Goal: Task Accomplishment & Management: Manage account settings

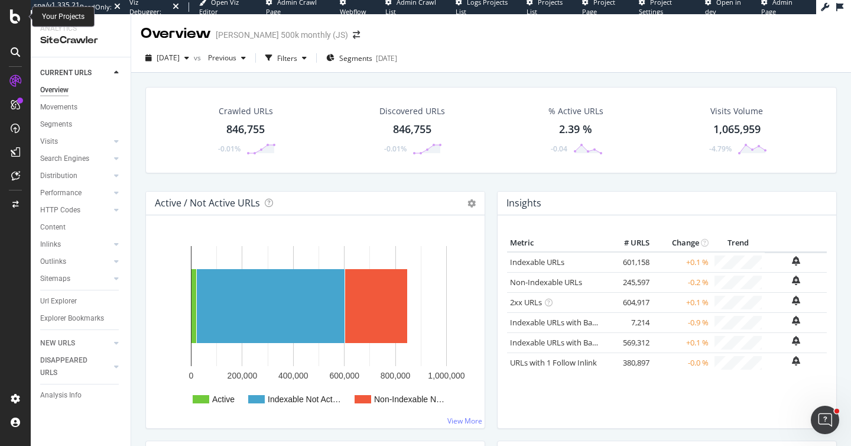
click at [12, 20] on icon at bounding box center [15, 16] width 11 height 14
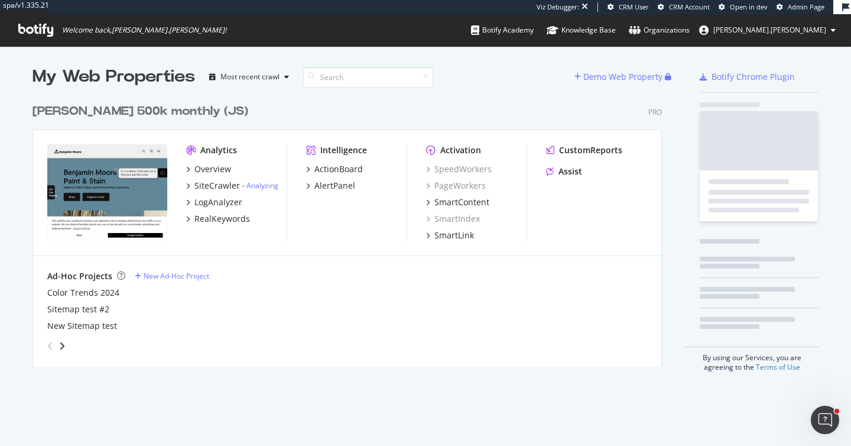
scroll to position [278, 639]
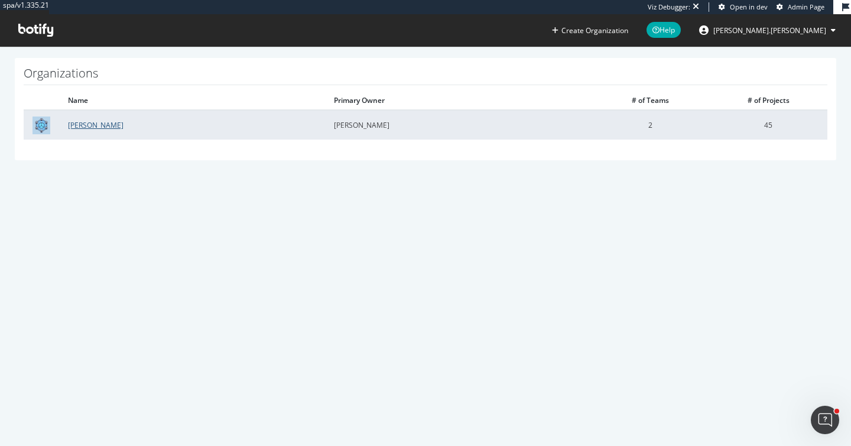
click at [114, 125] on link "Benjamin Moore" at bounding box center [96, 125] width 56 height 10
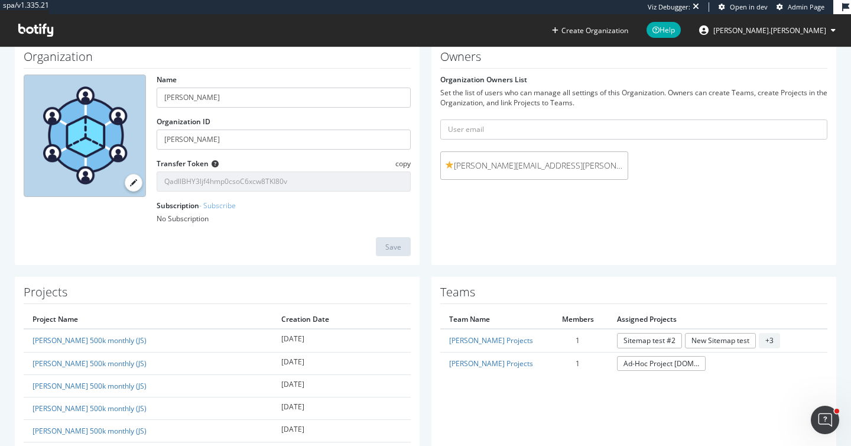
scroll to position [58, 0]
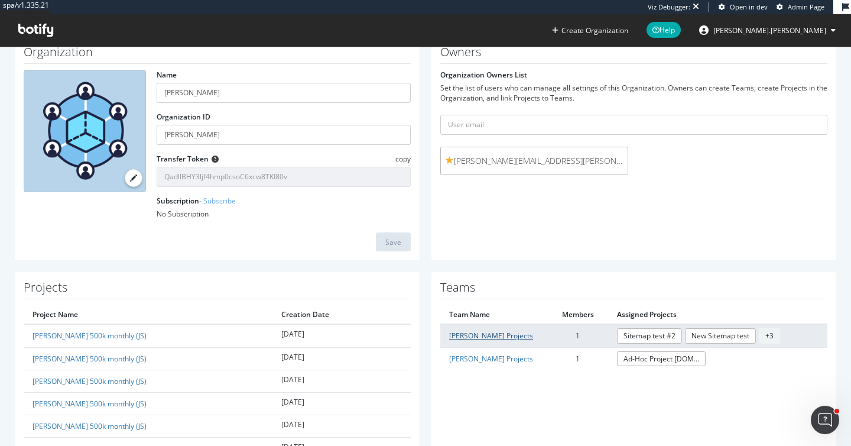
click at [483, 339] on link "[PERSON_NAME] Projects" at bounding box center [491, 335] width 84 height 10
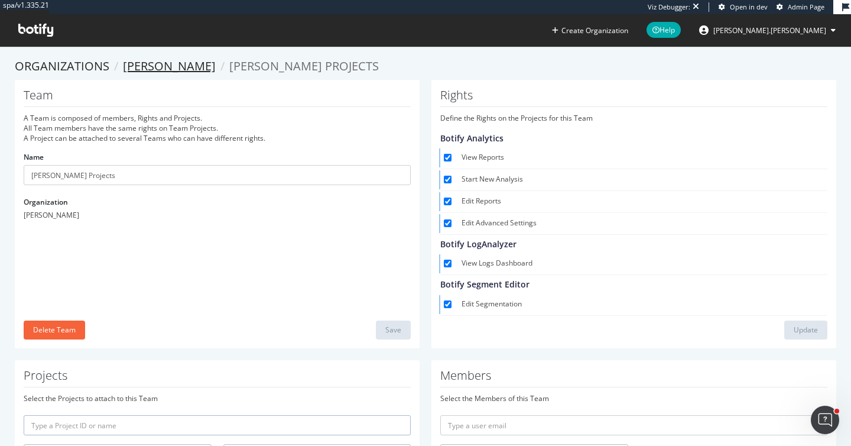
click at [184, 66] on link "[PERSON_NAME]" at bounding box center [169, 66] width 93 height 16
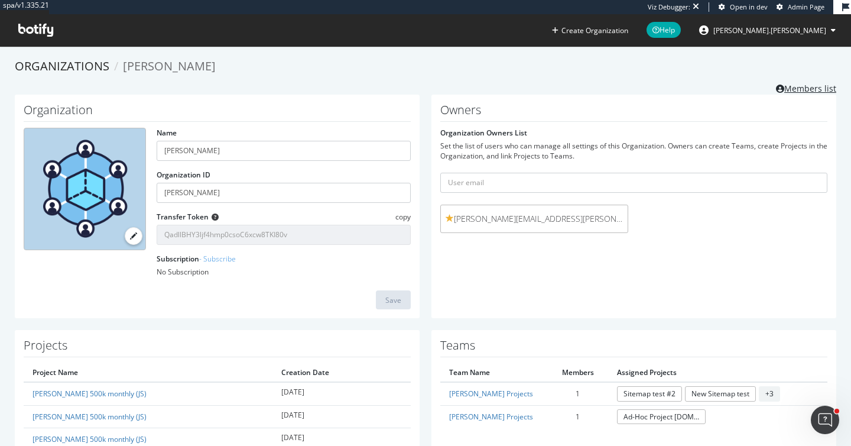
click at [785, 90] on link "Members list" at bounding box center [806, 87] width 60 height 15
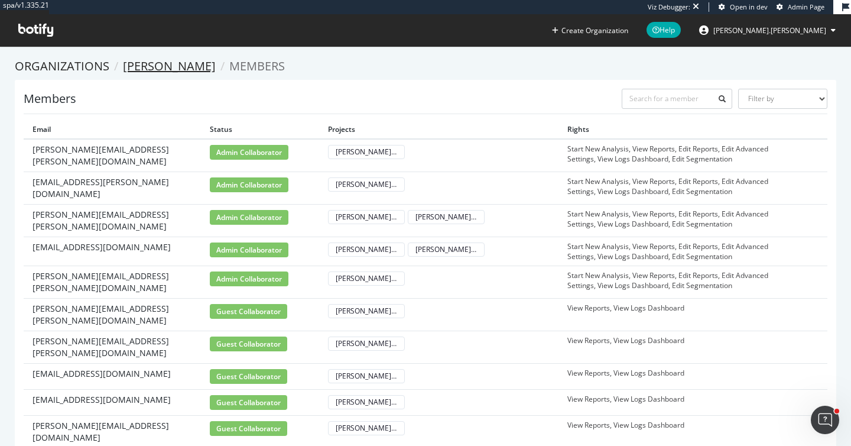
click at [149, 65] on link "[PERSON_NAME]" at bounding box center [169, 66] width 93 height 16
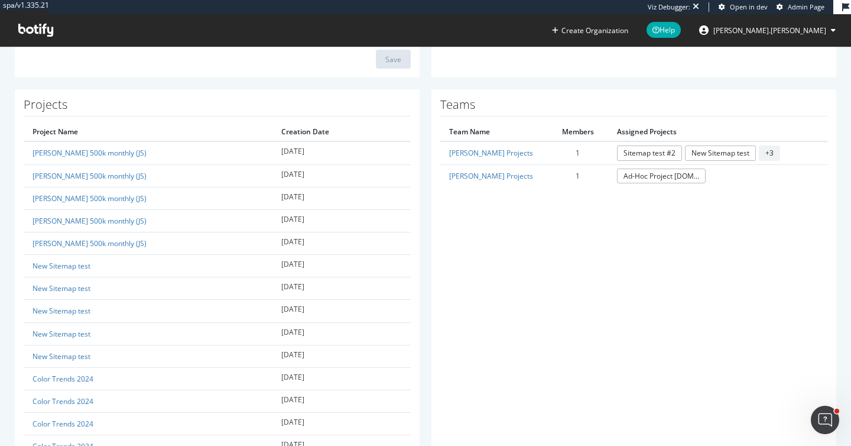
scroll to position [162, 0]
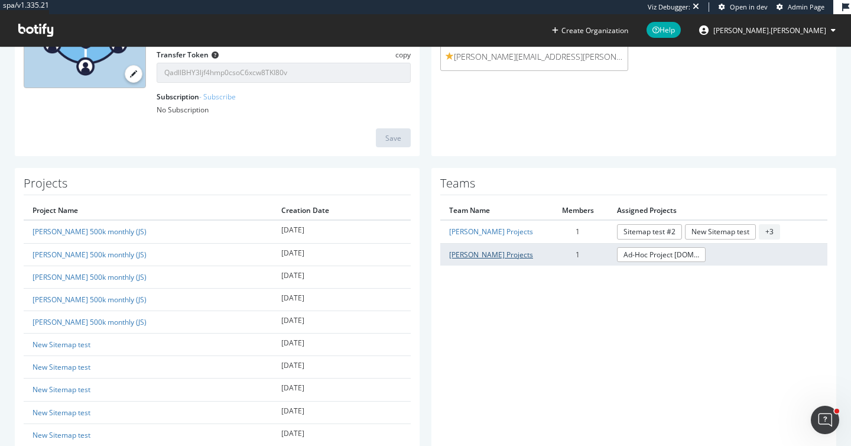
click at [512, 258] on link "[PERSON_NAME] Projects" at bounding box center [491, 254] width 84 height 10
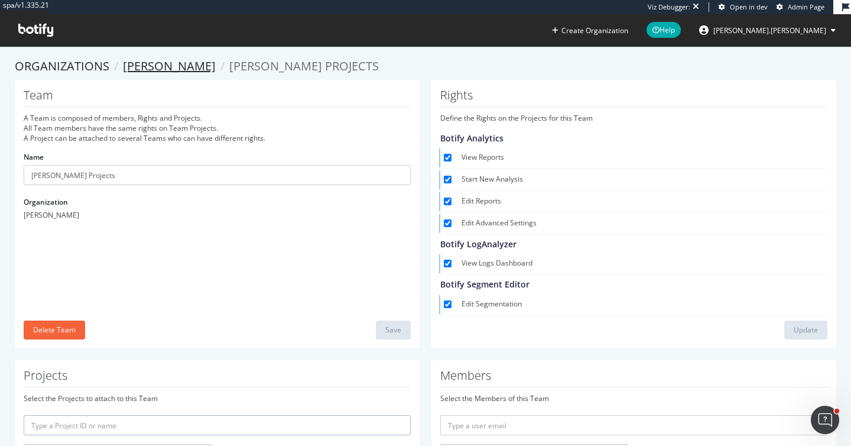
click at [192, 61] on link "[PERSON_NAME]" at bounding box center [169, 66] width 93 height 16
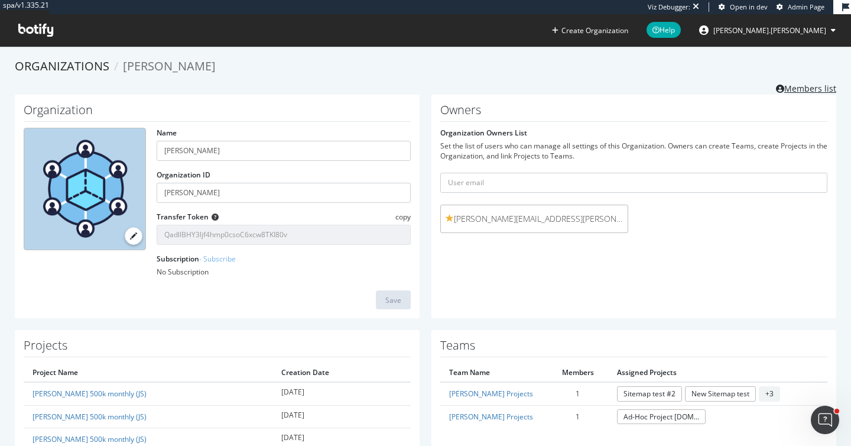
click at [793, 89] on link "Members list" at bounding box center [806, 87] width 60 height 15
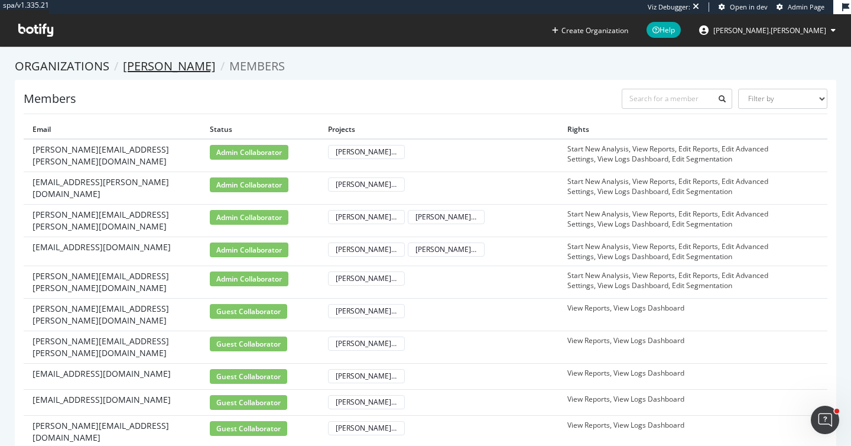
click at [153, 64] on link "[PERSON_NAME]" at bounding box center [169, 66] width 93 height 16
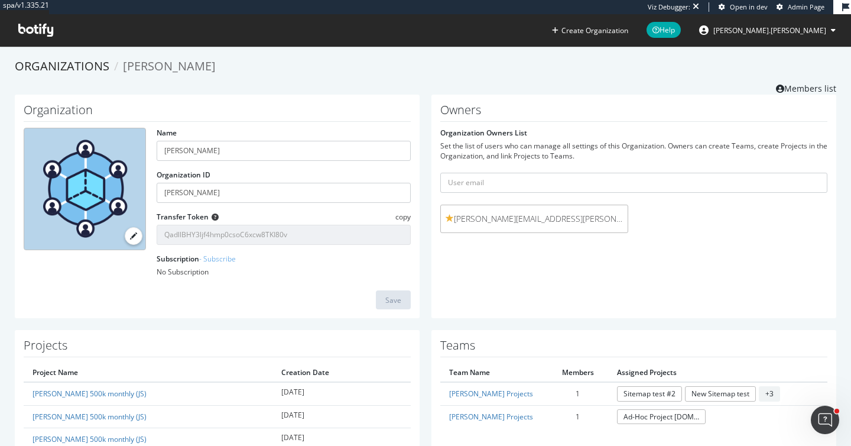
click at [141, 64] on span "[PERSON_NAME]" at bounding box center [169, 66] width 93 height 16
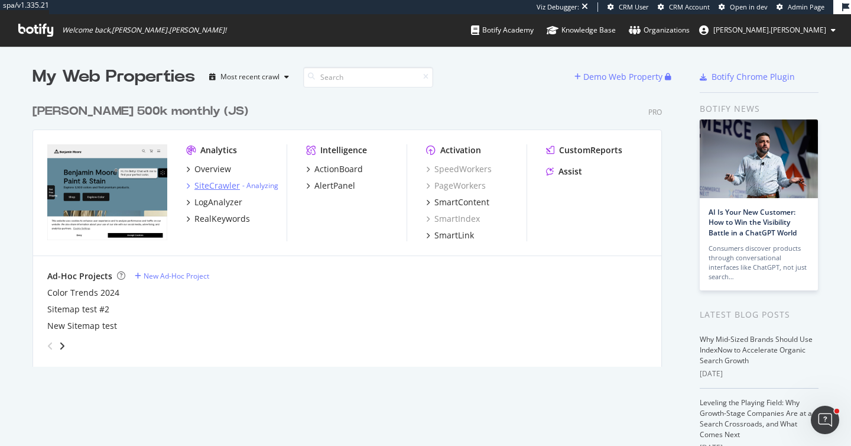
click at [207, 183] on div "SiteCrawler" at bounding box center [217, 186] width 46 height 12
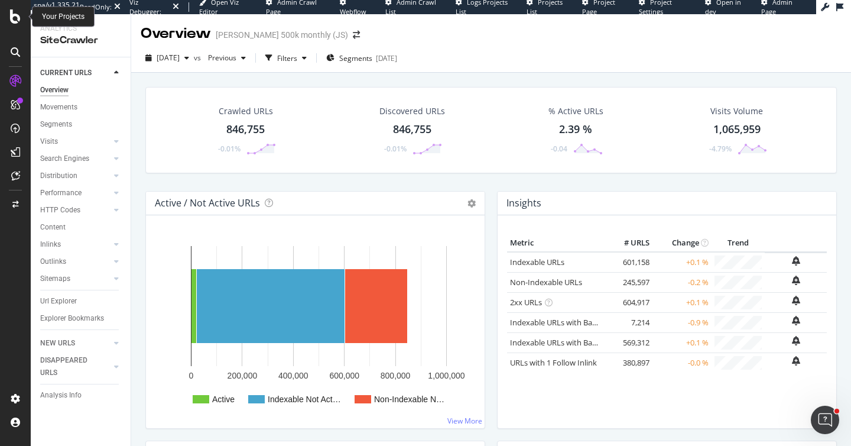
click at [17, 11] on icon at bounding box center [15, 16] width 11 height 14
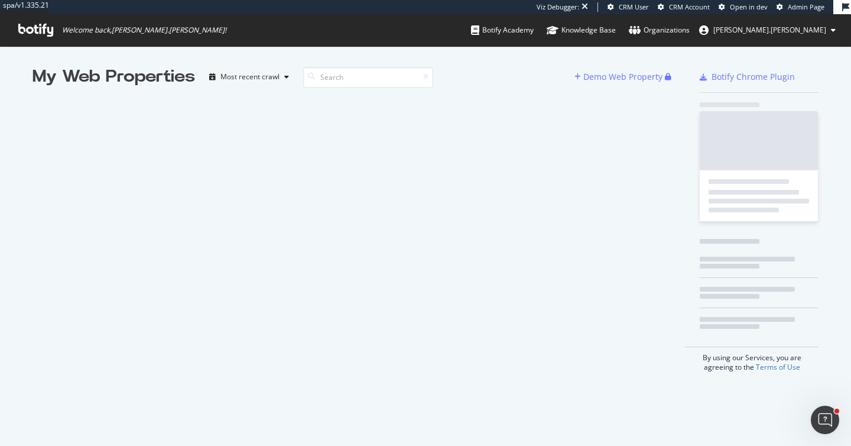
scroll to position [446, 851]
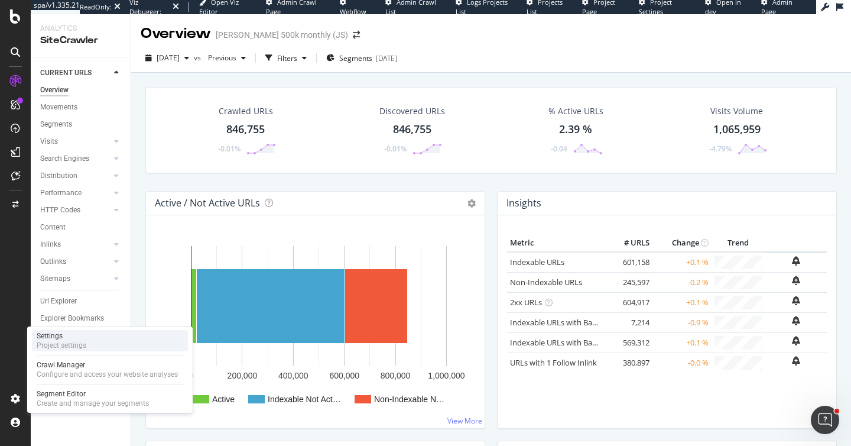
click at [46, 348] on div "Project settings" at bounding box center [62, 344] width 50 height 9
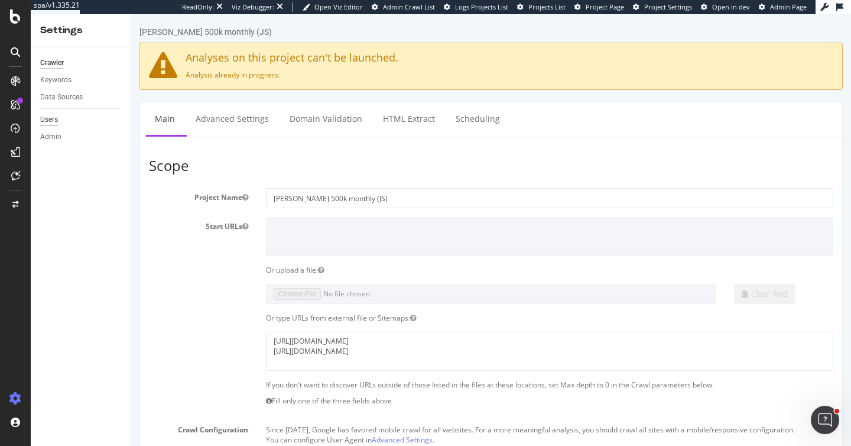
click at [54, 123] on div "Users" at bounding box center [49, 119] width 18 height 12
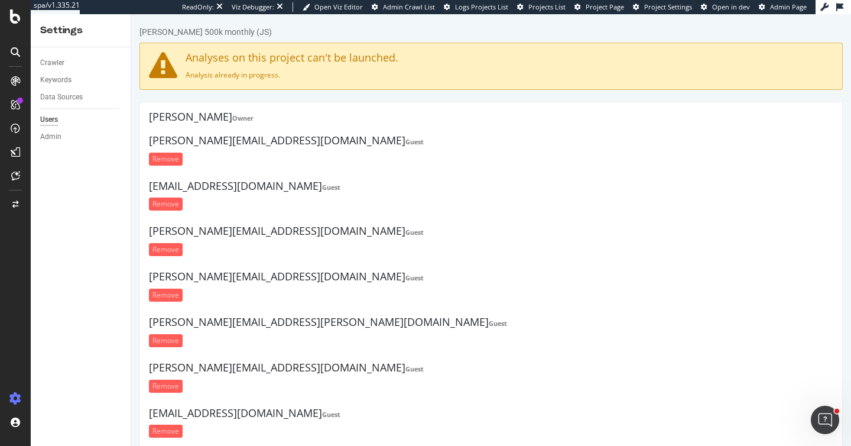
scroll to position [409, 0]
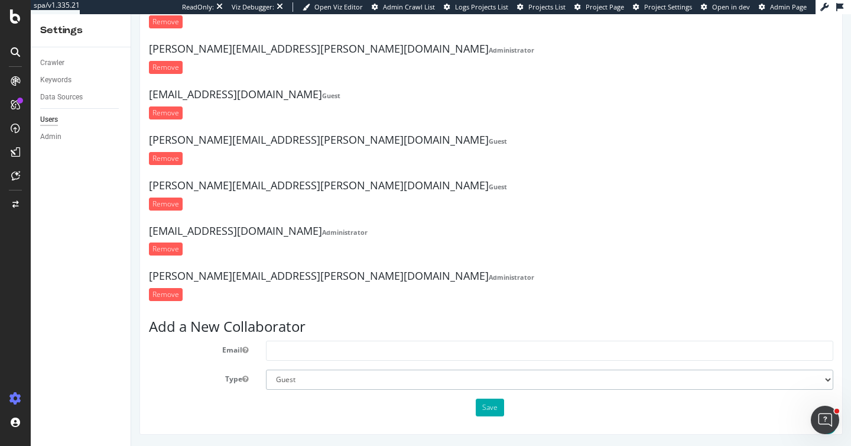
click at [294, 378] on select "Administrator Guest" at bounding box center [549, 379] width 567 height 20
click at [285, 376] on select "Administrator Guest" at bounding box center [549, 379] width 567 height 20
select select "2"
click at [287, 350] on input "text" at bounding box center [549, 350] width 567 height 20
click at [279, 348] on input "text" at bounding box center [549, 350] width 567 height 20
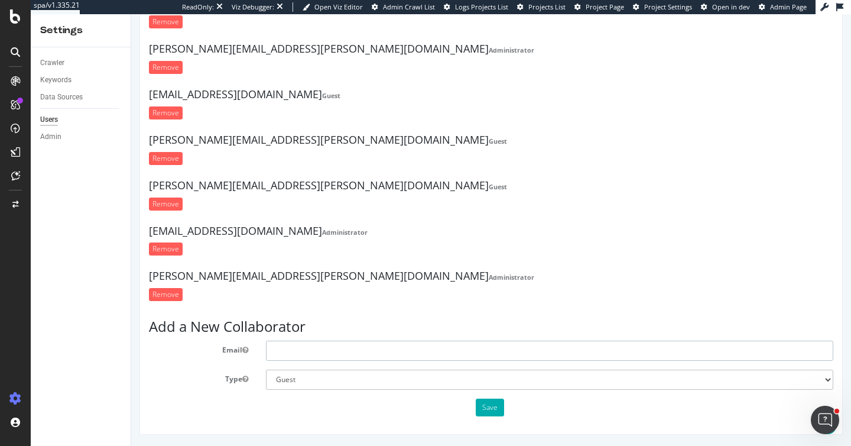
paste input "[PERSON_NAME][EMAIL_ADDRESS][DOMAIN_NAME]"
type input "[PERSON_NAME][EMAIL_ADDRESS][DOMAIN_NAME]"
click at [483, 403] on button "Save" at bounding box center [490, 407] width 28 height 18
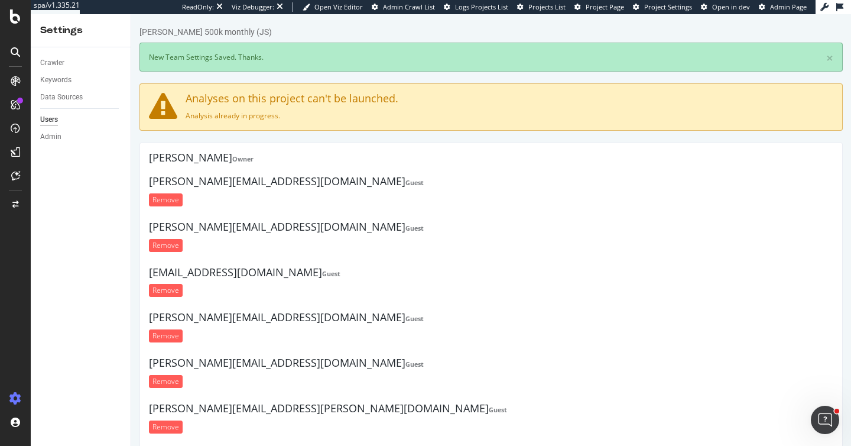
scroll to position [0, 0]
click at [12, 20] on icon at bounding box center [15, 16] width 11 height 14
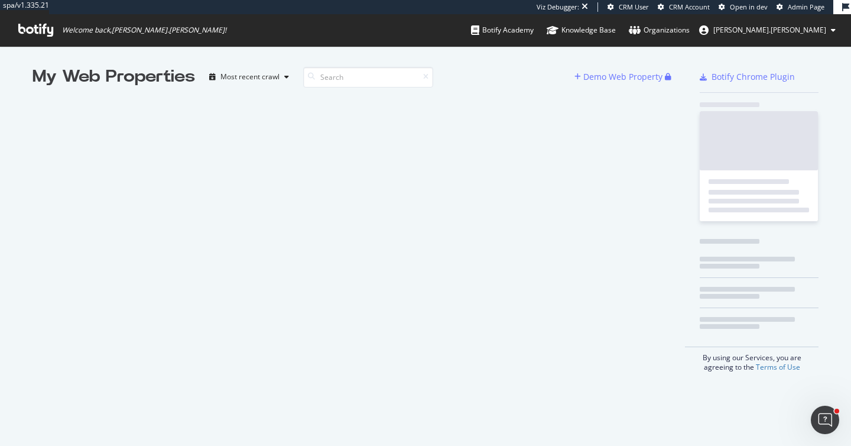
scroll to position [446, 851]
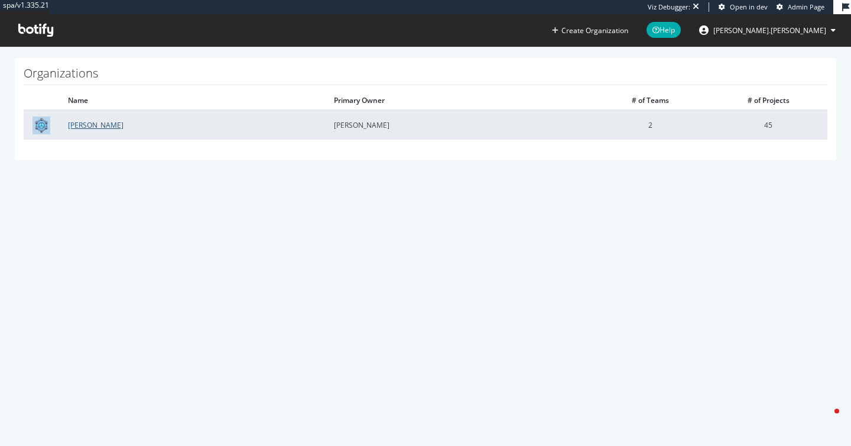
click at [112, 125] on link "[PERSON_NAME]" at bounding box center [96, 125] width 56 height 10
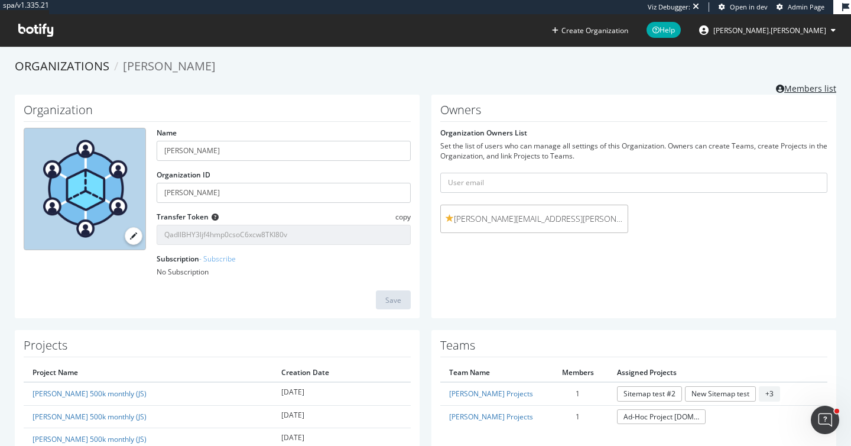
click at [811, 91] on link "Members list" at bounding box center [806, 87] width 60 height 15
